Goal: Task Accomplishment & Management: Manage account settings

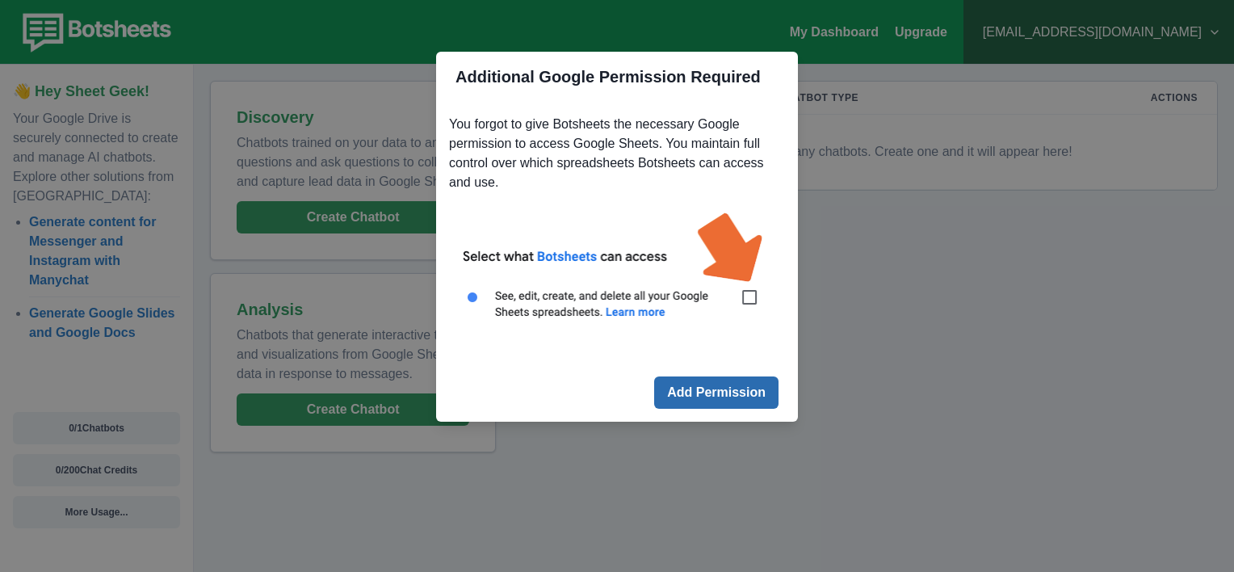
click at [727, 383] on button "Add Permission" at bounding box center [716, 392] width 124 height 32
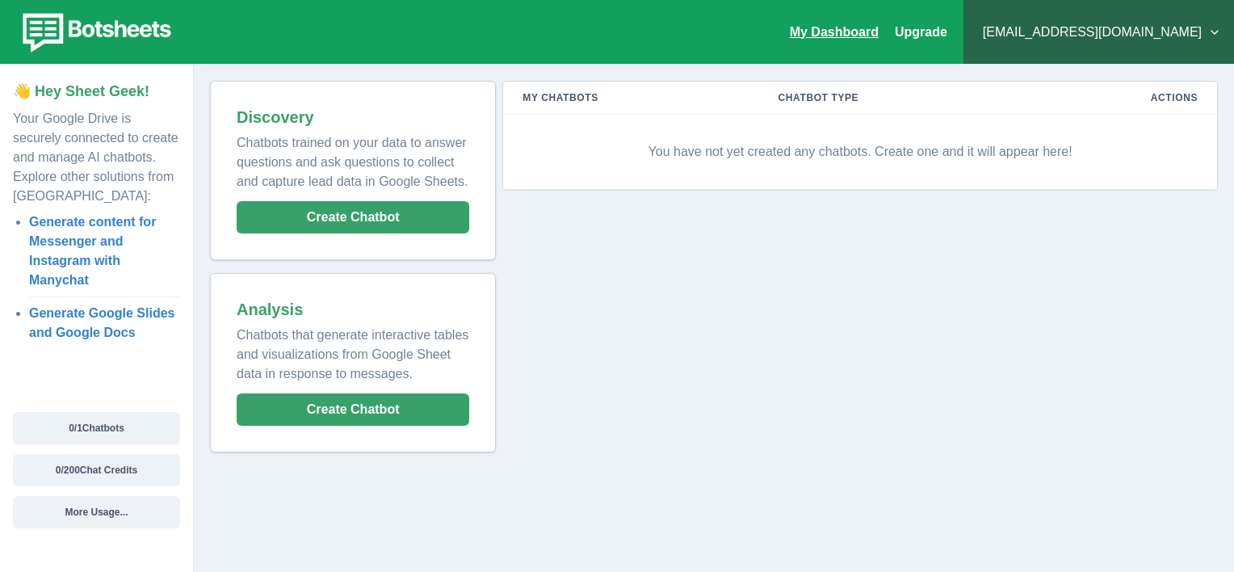
click at [879, 31] on link "My Dashboard" at bounding box center [834, 32] width 89 height 14
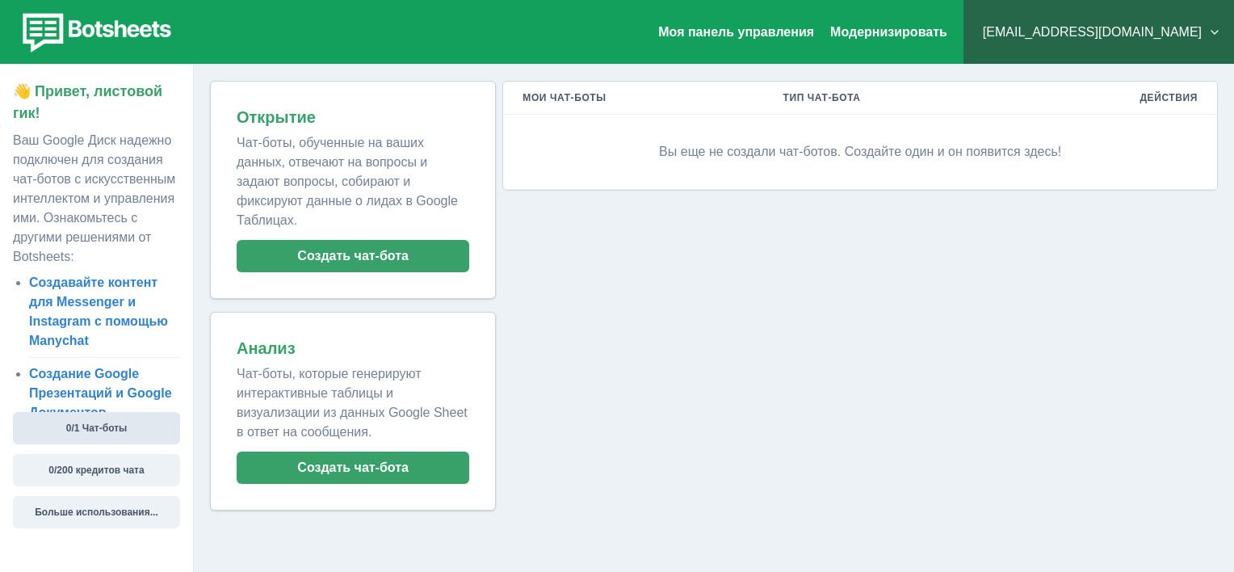
click at [105, 430] on button "0/1 Чат-боты" at bounding box center [96, 428] width 167 height 32
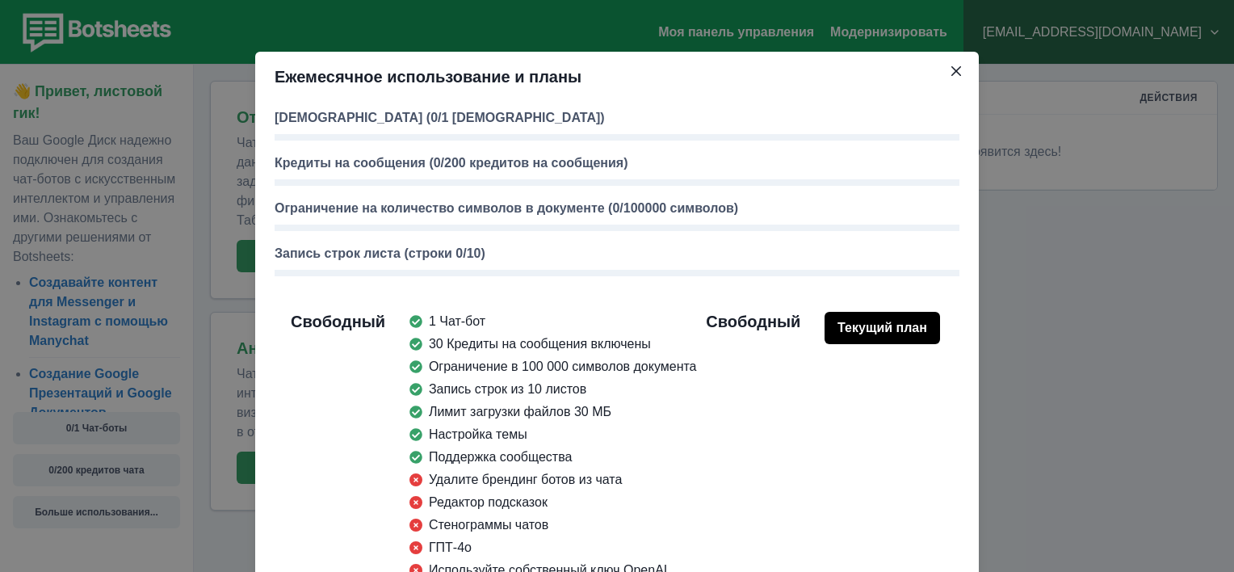
click at [841, 339] on button "Текущий план" at bounding box center [882, 328] width 115 height 32
